Goal: Task Accomplishment & Management: Use online tool/utility

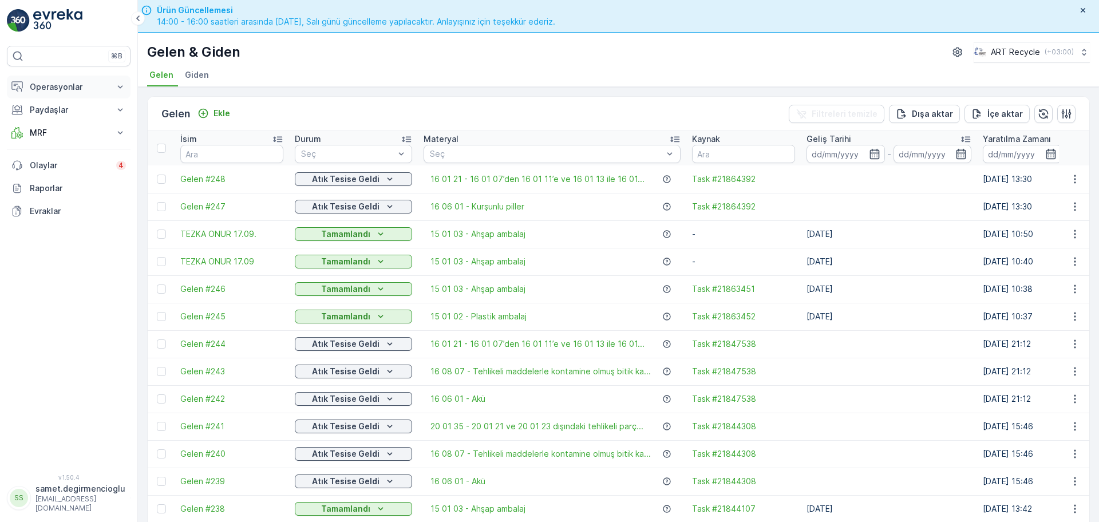
click at [84, 88] on p "Operasyonlar" at bounding box center [69, 86] width 78 height 11
click at [61, 140] on p "Rotalar & Görevler" at bounding box center [64, 138] width 71 height 11
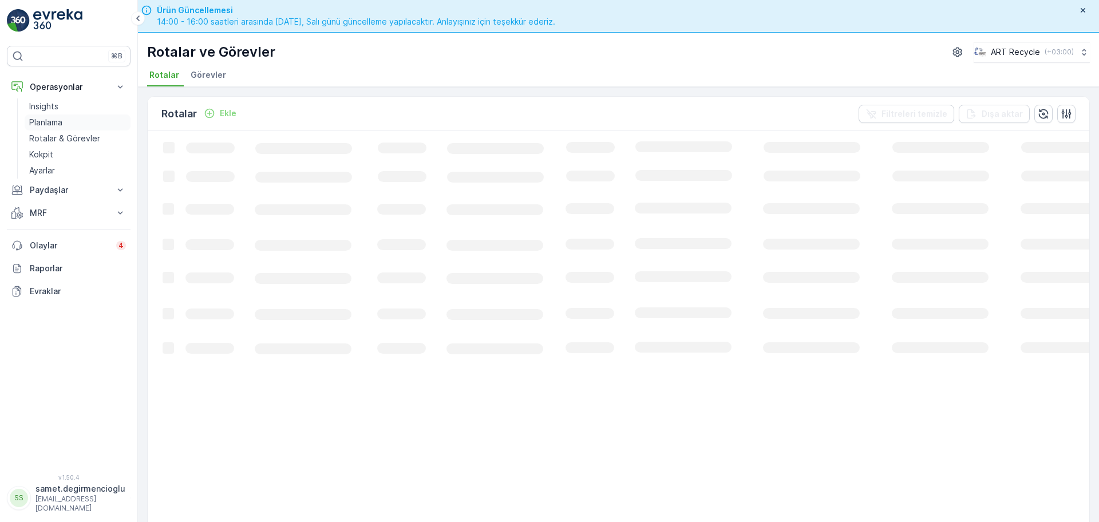
click at [51, 117] on p "Planlama" at bounding box center [45, 122] width 33 height 11
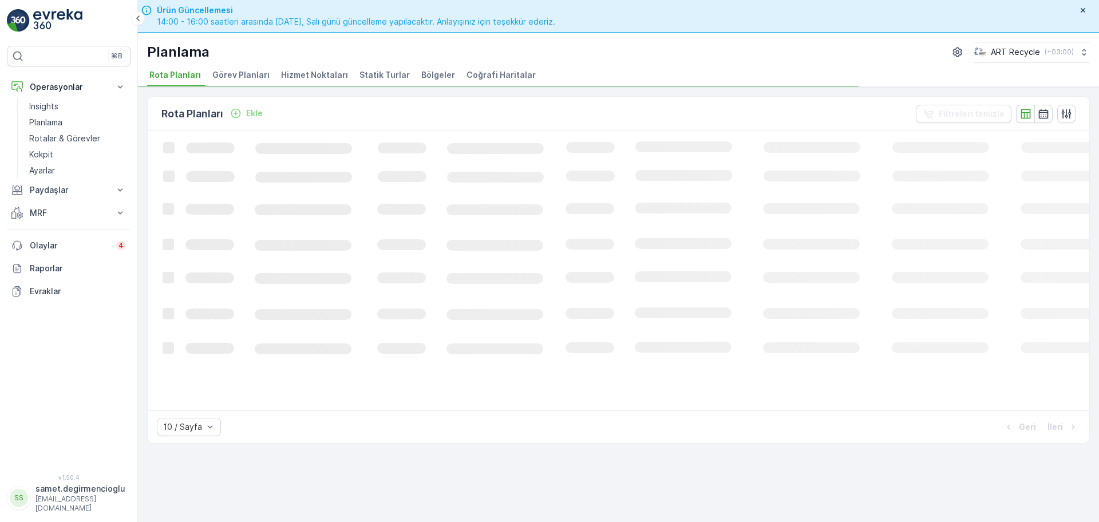
click at [306, 74] on span "Hizmet Noktaları" at bounding box center [314, 74] width 67 height 11
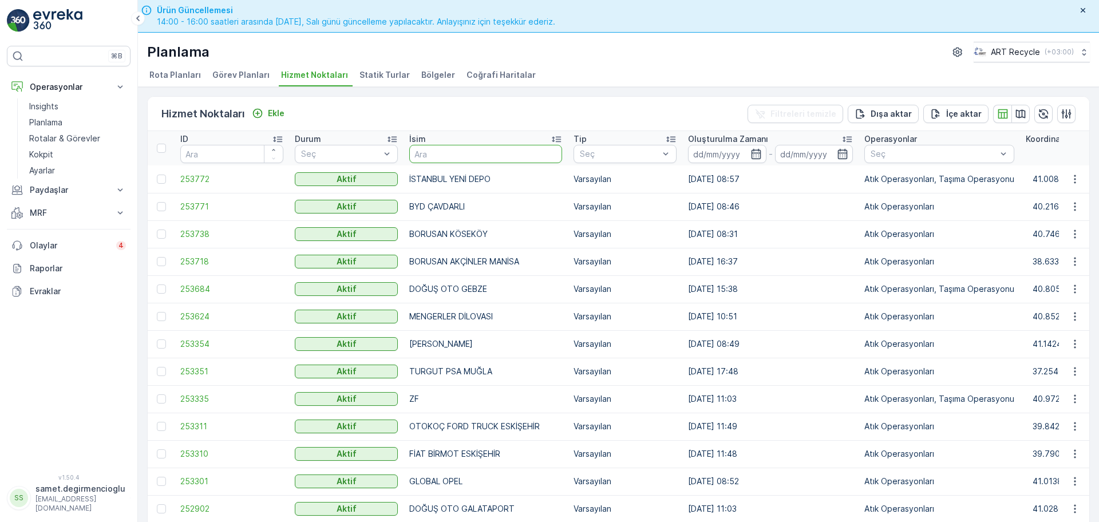
click at [518, 146] on input "text" at bounding box center [485, 154] width 153 height 18
type input "er kağ"
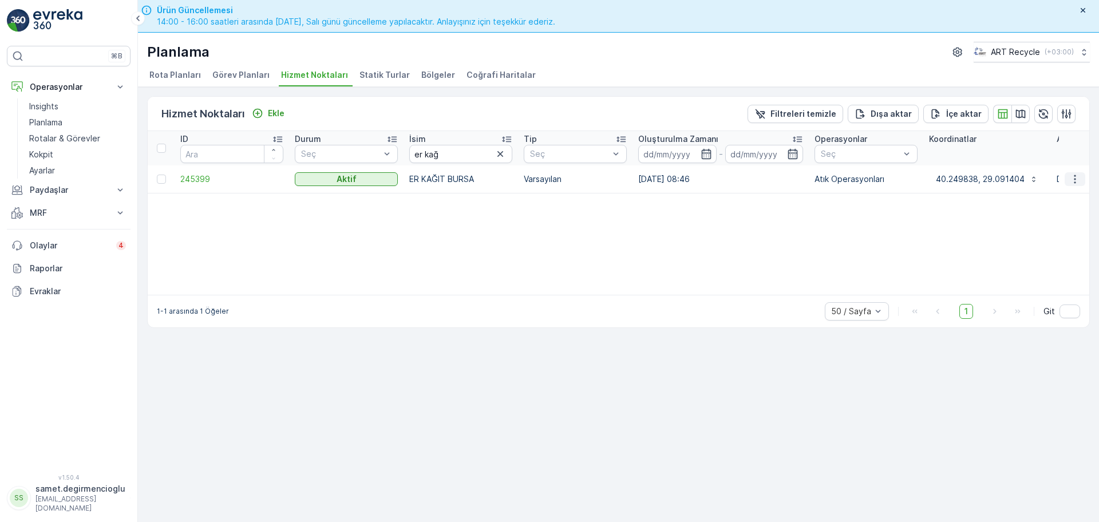
click at [1079, 183] on icon "button" at bounding box center [1074, 178] width 11 height 11
click at [1022, 240] on span "Yeni Ad Hoc Görev Ekle" at bounding box center [1043, 244] width 90 height 11
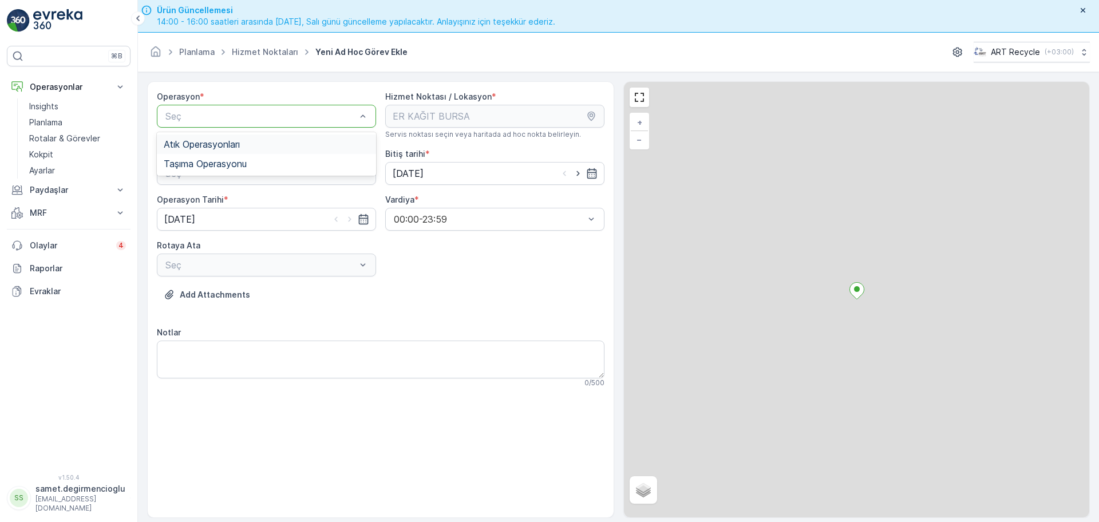
click at [213, 149] on span "Atık Operasyonları" at bounding box center [202, 144] width 76 height 10
click at [215, 165] on div "Seç" at bounding box center [266, 173] width 219 height 23
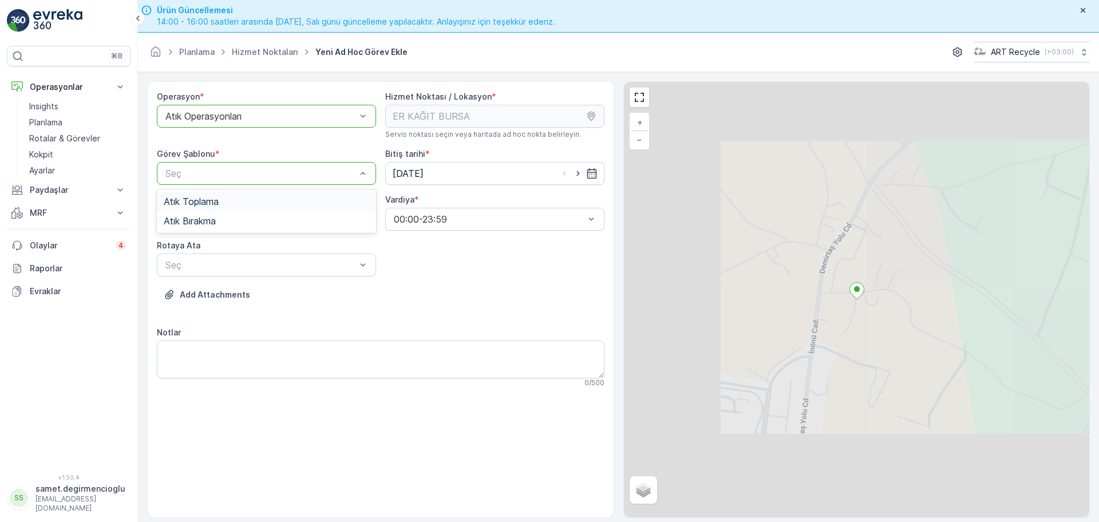
click at [204, 203] on span "Atık Toplama" at bounding box center [191, 201] width 55 height 10
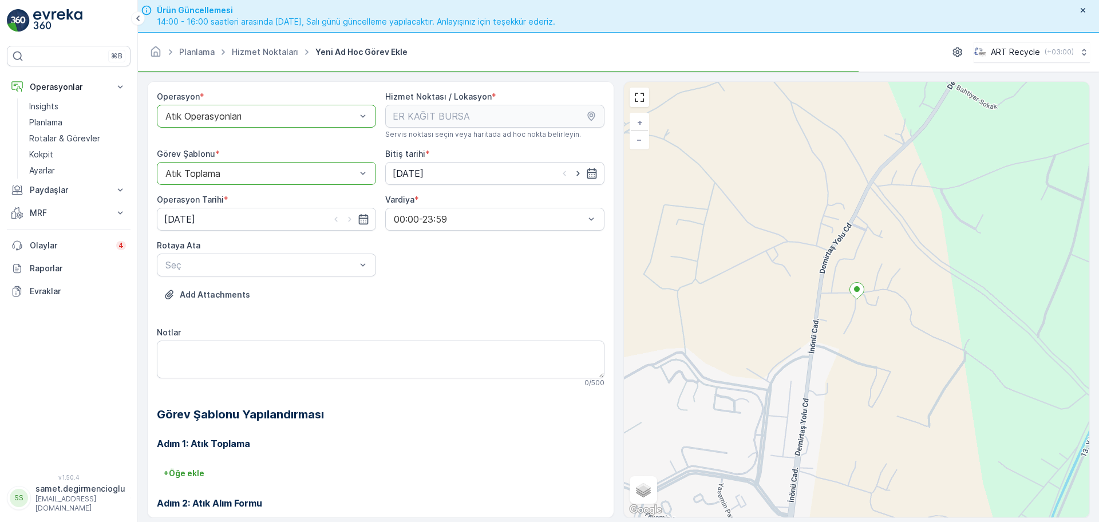
click at [246, 163] on div "Atık Toplama" at bounding box center [266, 173] width 219 height 23
click at [206, 219] on span "Atık Bırakma" at bounding box center [190, 221] width 52 height 10
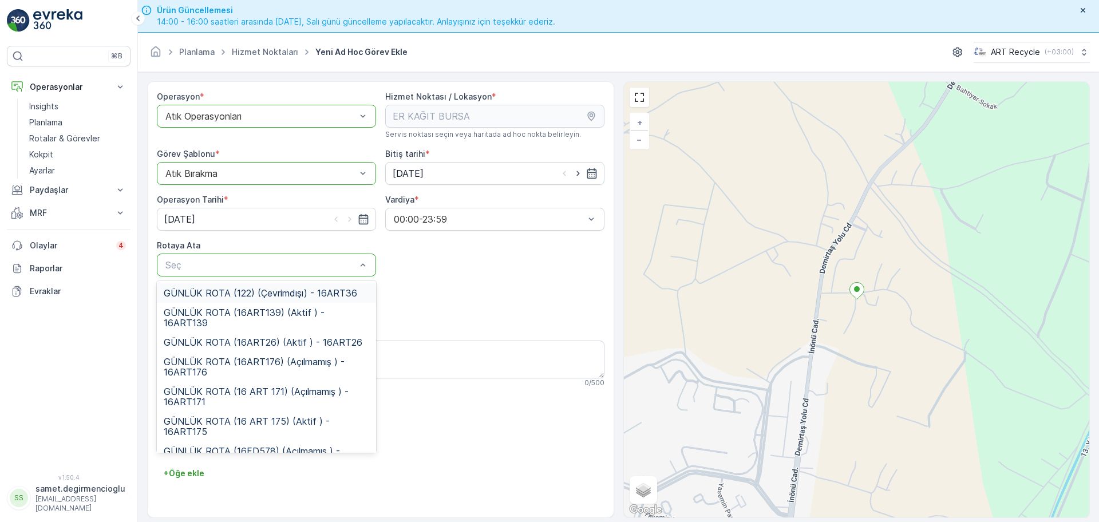
click at [259, 255] on div "Seç" at bounding box center [266, 264] width 219 height 23
click at [288, 339] on span "GÜNLÜK ROTA (16ART26) (Aktif ) - 16ART26" at bounding box center [263, 342] width 199 height 10
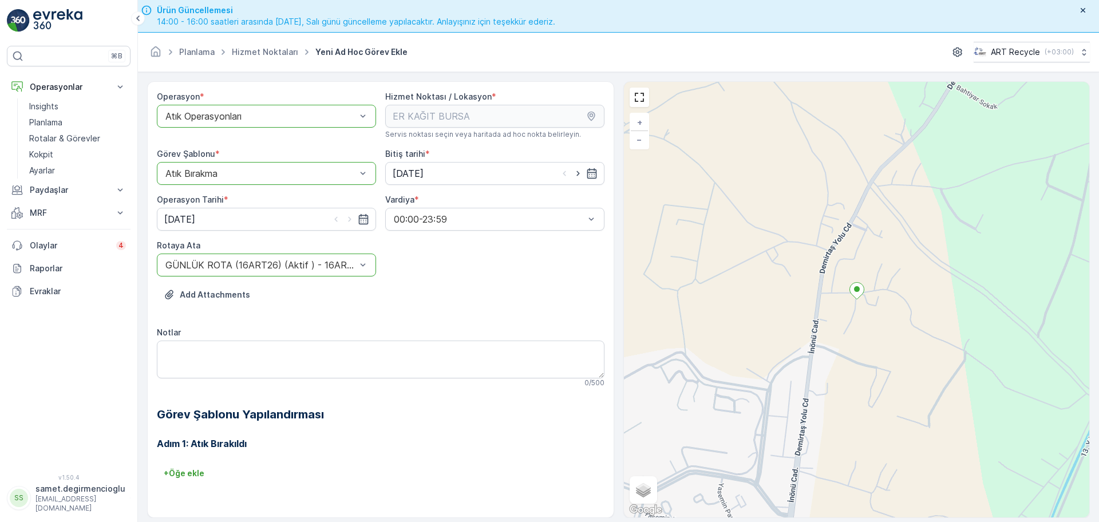
click at [472, 287] on div "Add Attachments" at bounding box center [380, 302] width 447 height 32
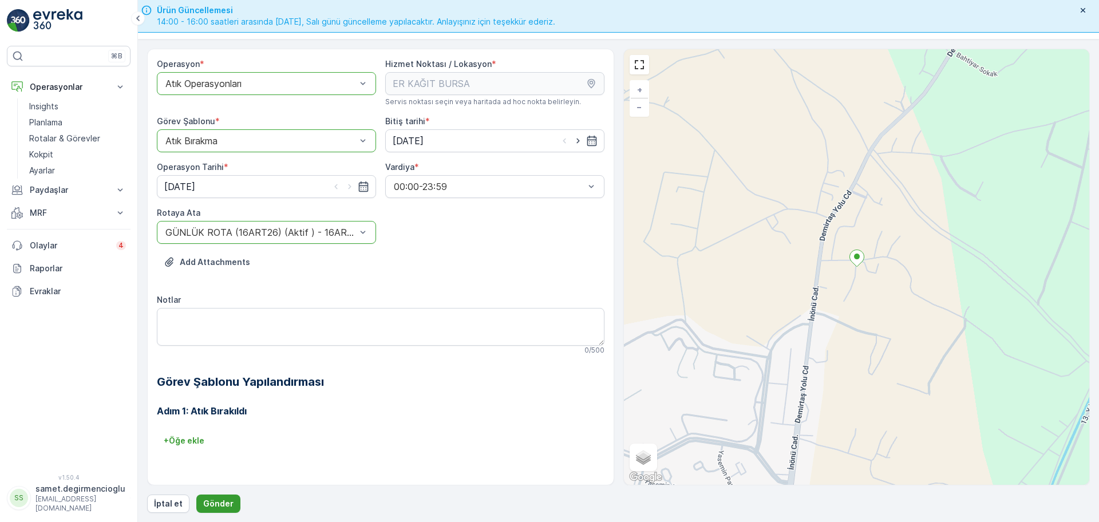
click at [212, 499] on p "Gönder" at bounding box center [218, 503] width 30 height 11
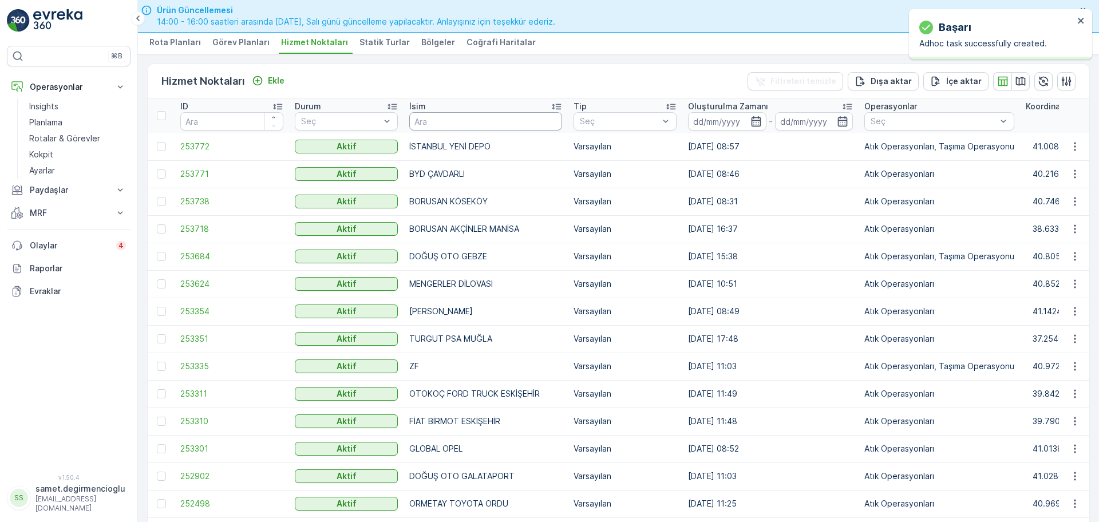
click at [466, 114] on input "text" at bounding box center [485, 121] width 153 height 18
type input "BPO P"
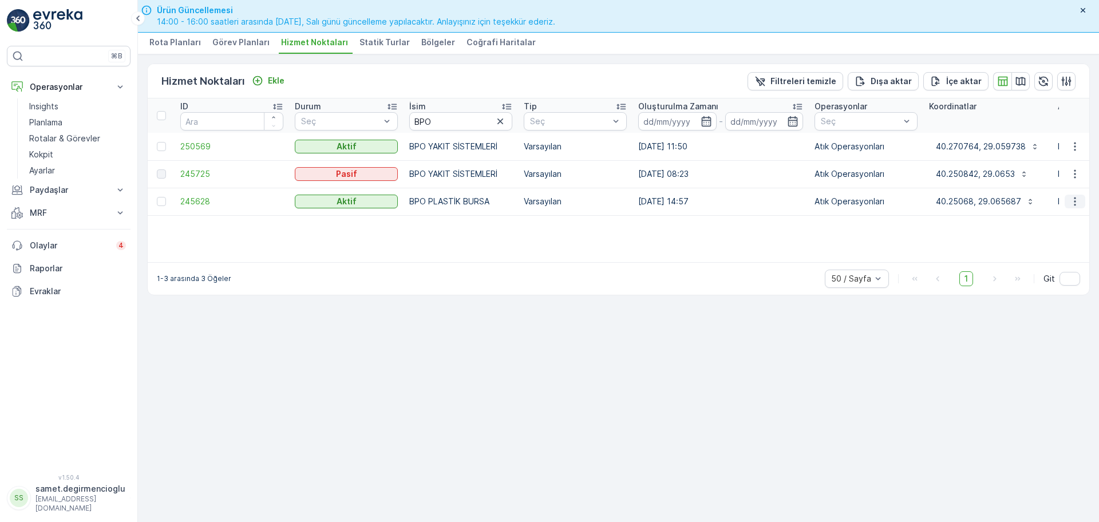
click at [1082, 208] on button "button" at bounding box center [1074, 202] width 21 height 14
click at [1037, 264] on span "Yeni Ad Hoc Görev Ekle" at bounding box center [1043, 266] width 90 height 11
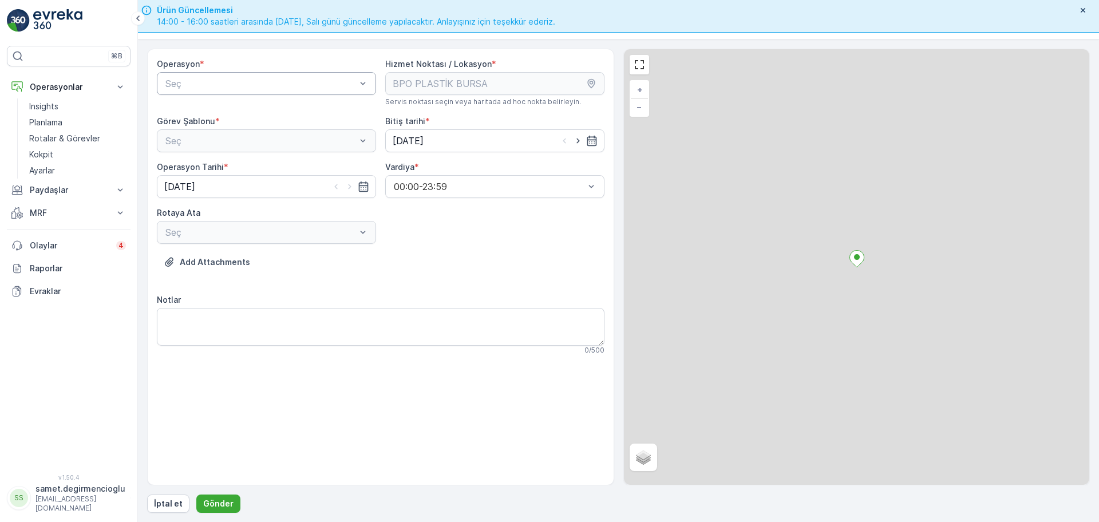
click at [211, 92] on div "Seç" at bounding box center [266, 83] width 219 height 23
click at [208, 117] on div "Atık Operasyonları" at bounding box center [266, 111] width 219 height 19
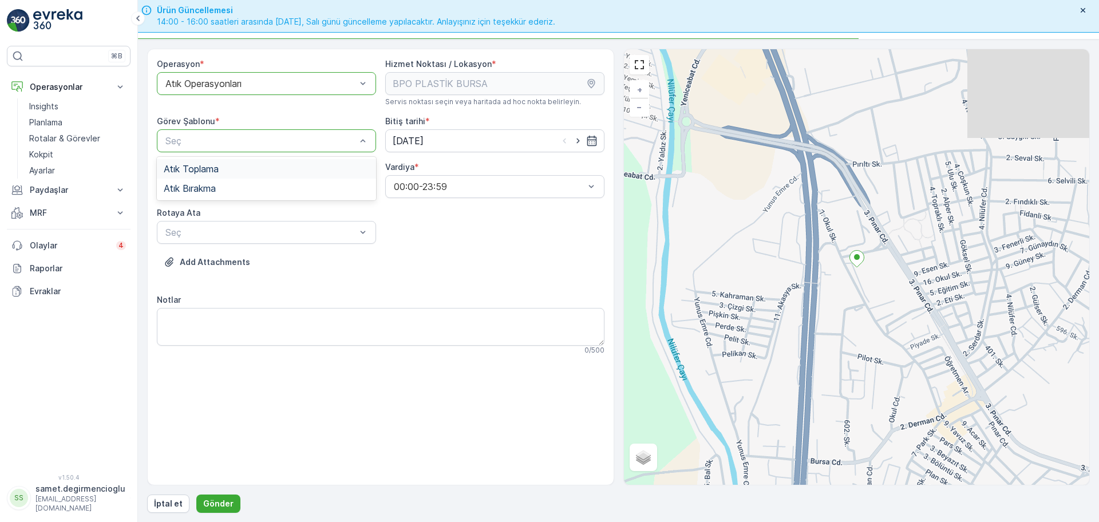
click at [207, 162] on div "Atık Toplama" at bounding box center [266, 168] width 219 height 19
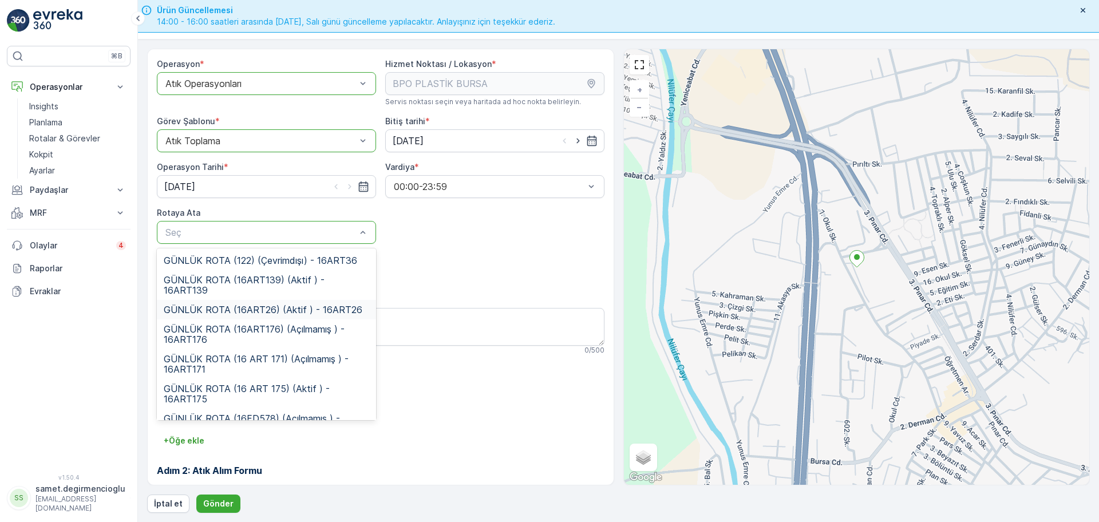
click at [254, 318] on div "GÜNLÜK ROTA (16ART26) (Aktif ) - 16ART26" at bounding box center [266, 309] width 219 height 19
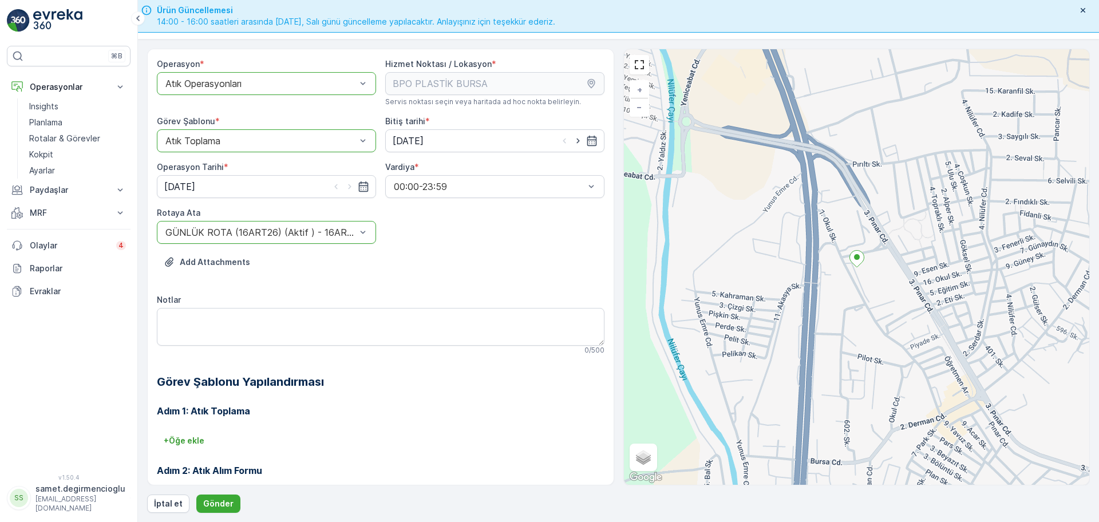
click at [474, 284] on div "Add Attachments" at bounding box center [380, 269] width 447 height 32
click at [213, 503] on p "Gönder" at bounding box center [218, 503] width 30 height 11
